Goal: Transaction & Acquisition: Purchase product/service

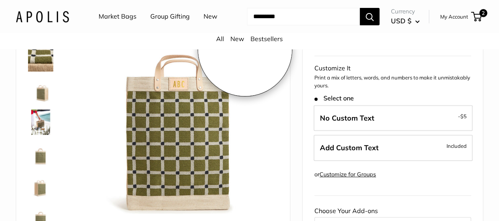
scroll to position [88, 0]
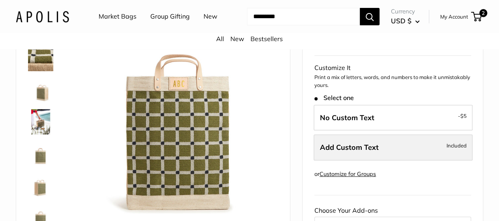
click at [349, 152] on span "Add Custom Text" at bounding box center [349, 146] width 59 height 9
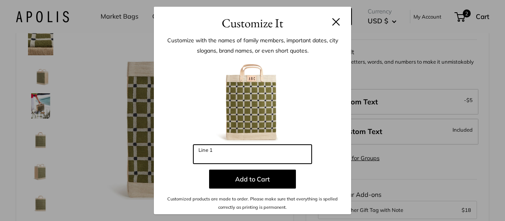
click at [245, 152] on input "Line 1" at bounding box center [252, 153] width 118 height 19
paste input "**"
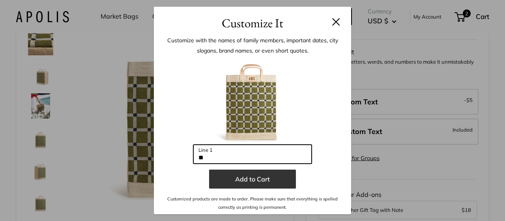
type input "**"
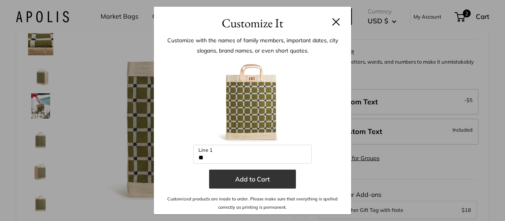
click at [241, 181] on button "Add to Cart" at bounding box center [252, 178] width 87 height 19
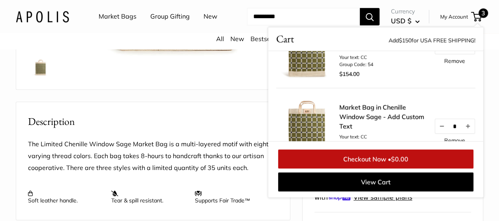
scroll to position [240, 0]
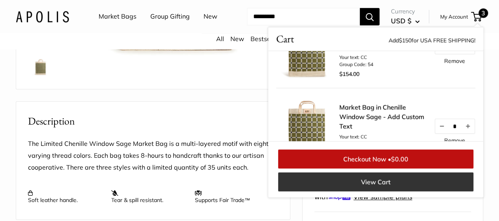
click at [326, 191] on link "View Cart" at bounding box center [375, 181] width 195 height 19
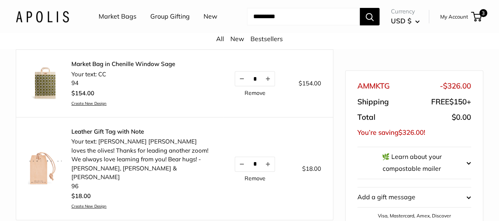
scroll to position [200, 0]
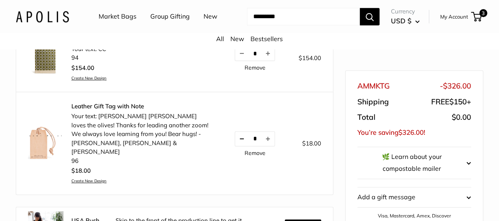
click at [235, 146] on button "Decrease quantity by 1" at bounding box center [241, 138] width 13 height 14
click at [245, 155] on link "Remove" at bounding box center [255, 153] width 21 height 6
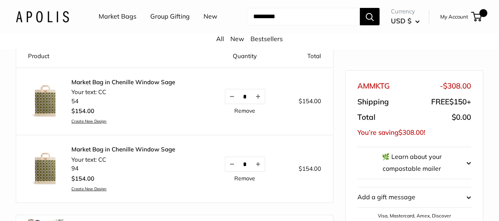
scroll to position [89, 0]
click at [225, 171] on button "Decrease quantity by 1" at bounding box center [231, 164] width 13 height 14
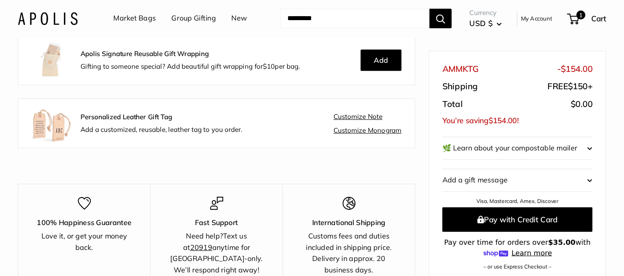
scroll to position [245, 0]
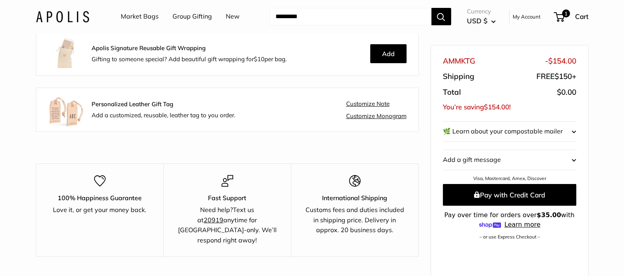
drag, startPoint x: 424, startPoint y: 12, endPoint x: 404, endPoint y: 142, distance: 132.1
click at [404, 142] on div "Product Quantity Total Market Bag in Chenille Window Sage Your text: CC 54 $154…" at bounding box center [227, 178] width 414 height 611
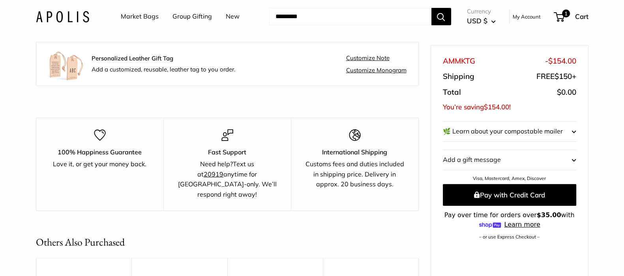
scroll to position [292, 0]
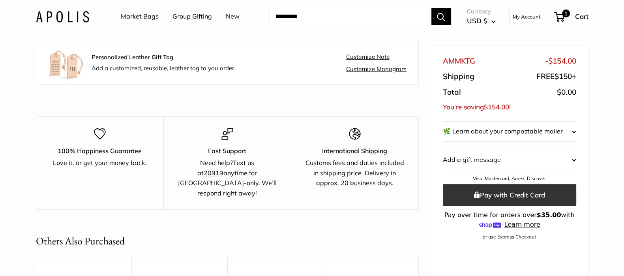
click at [499, 190] on button "Pay with Credit Card" at bounding box center [509, 195] width 133 height 22
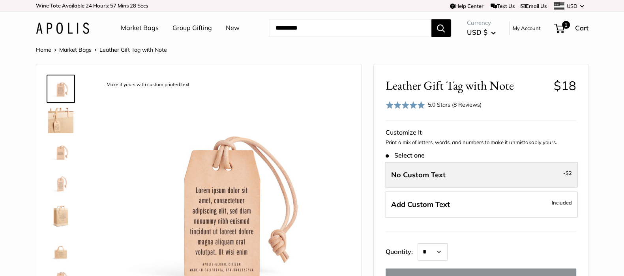
click at [450, 176] on label "No Custom Text - $2" at bounding box center [481, 175] width 193 height 26
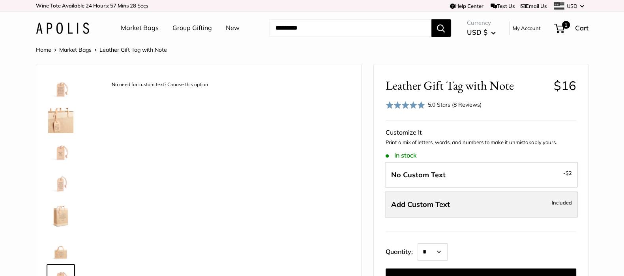
click at [423, 204] on span "Add Custom Text" at bounding box center [420, 204] width 59 height 9
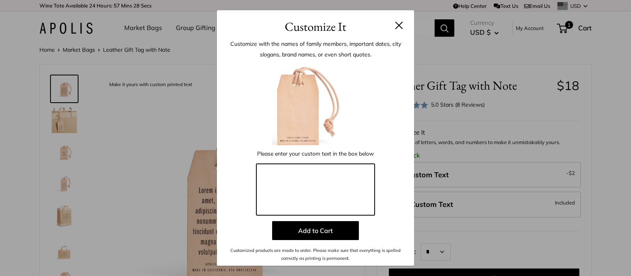
click at [365, 198] on textarea at bounding box center [316, 189] width 118 height 51
paste textarea "**********"
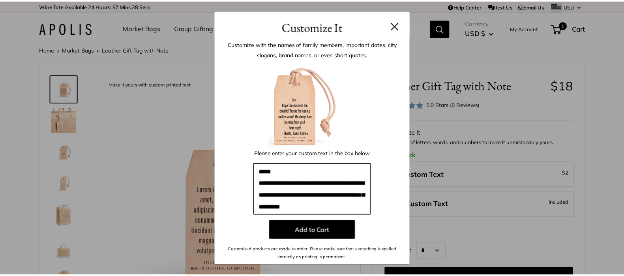
scroll to position [20, 0]
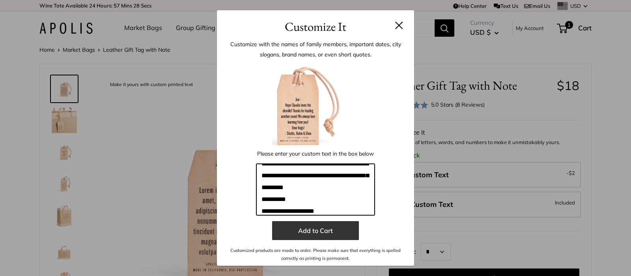
type textarea "**********"
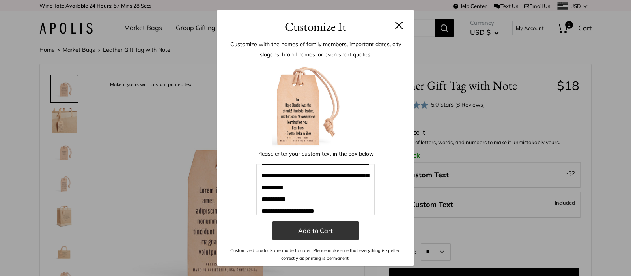
click at [328, 220] on button "Add to Cart" at bounding box center [315, 230] width 87 height 19
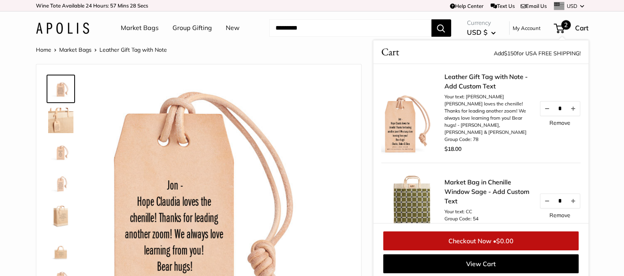
scroll to position [3, 0]
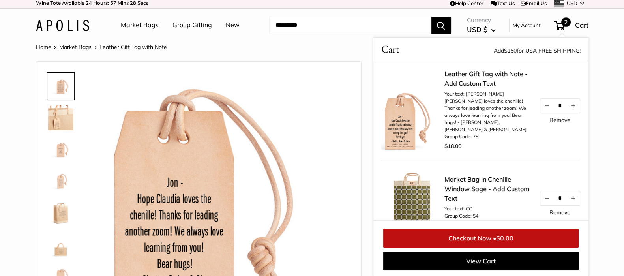
click at [499, 24] on span "2" at bounding box center [559, 25] width 11 height 9
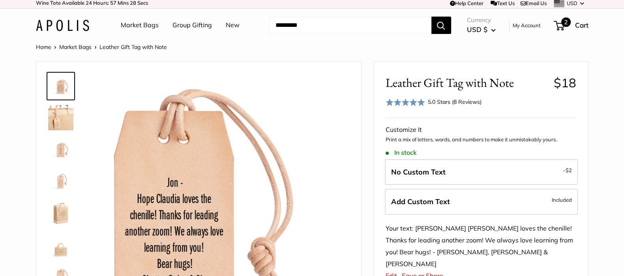
click at [499, 21] on span "2" at bounding box center [565, 21] width 9 height 9
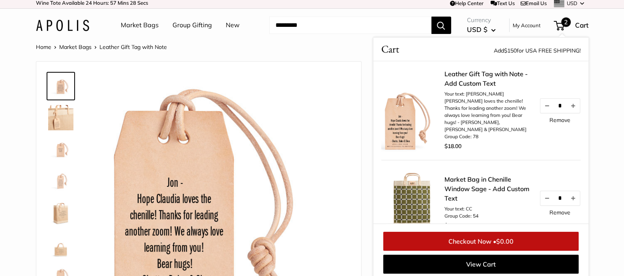
click at [461, 220] on link "Checkout Now • $0.00" at bounding box center [480, 241] width 195 height 19
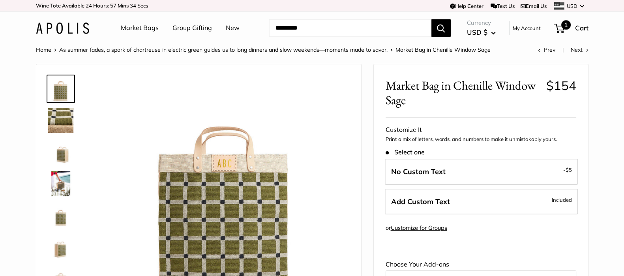
click at [567, 26] on span "1" at bounding box center [565, 24] width 9 height 9
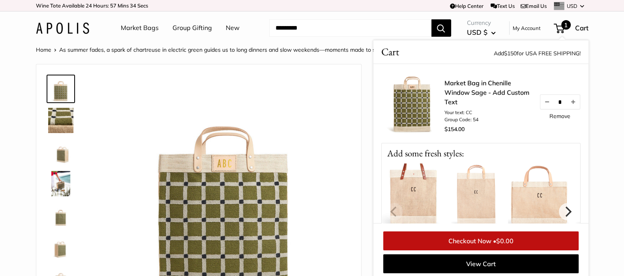
click at [582, 30] on span "Cart" at bounding box center [581, 28] width 13 height 8
